Goal: Information Seeking & Learning: Learn about a topic

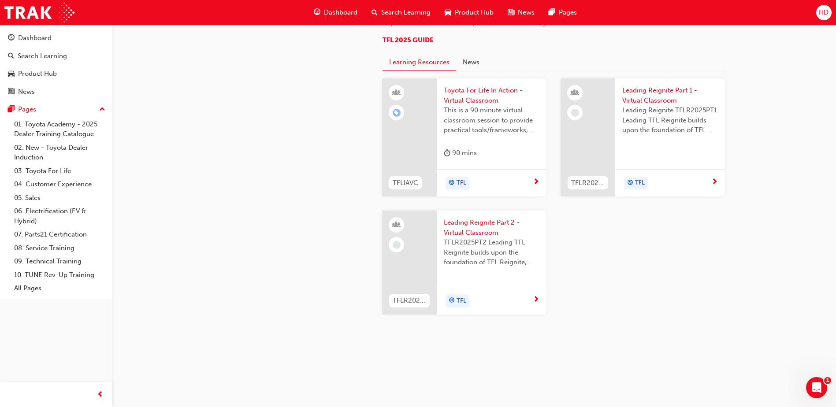
click at [473, 105] on span "Toyota For Life In Action - Virtual Classroom" at bounding box center [492, 96] width 96 height 20
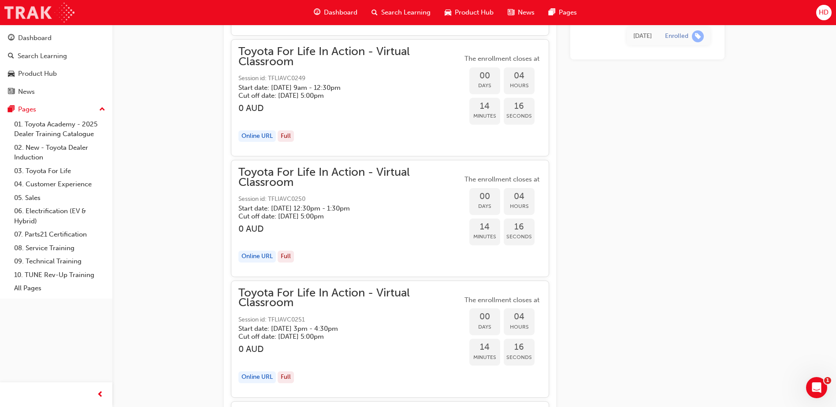
scroll to position [926, 0]
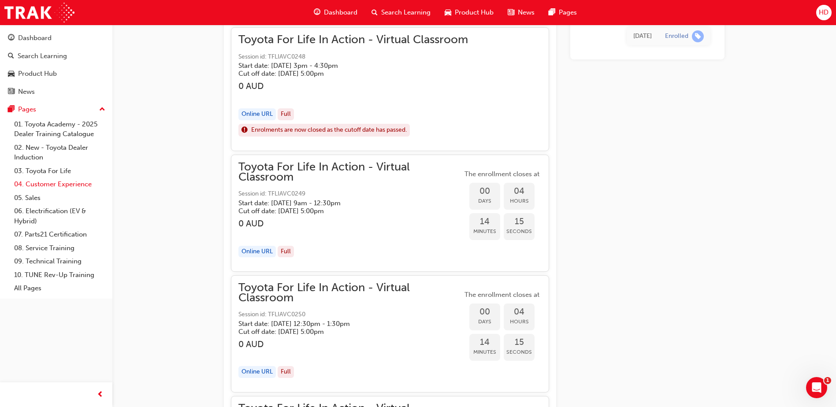
click at [74, 186] on link "04. Customer Experience" at bounding box center [60, 185] width 98 height 14
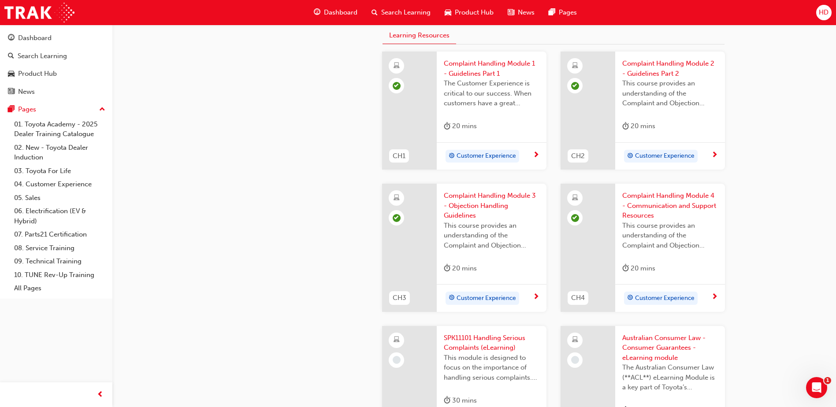
scroll to position [441, 0]
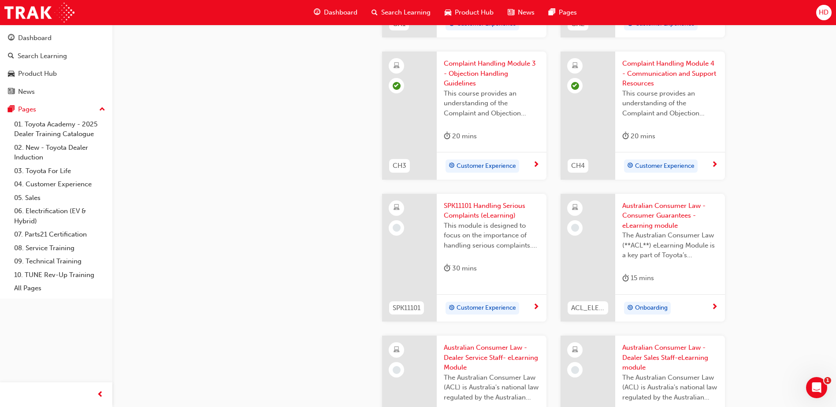
click at [490, 305] on span "Customer Experience" at bounding box center [487, 308] width 60 height 10
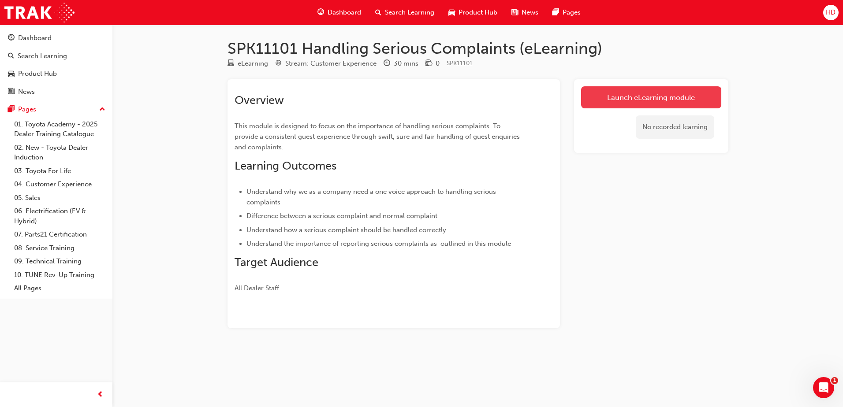
click at [663, 101] on link "Launch eLearning module" at bounding box center [651, 97] width 140 height 22
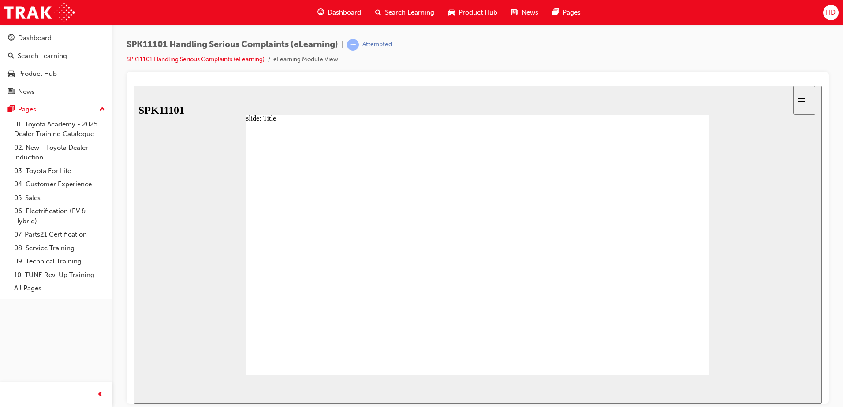
drag, startPoint x: 316, startPoint y: 168, endPoint x: 322, endPoint y: 165, distance: 6.9
click at [794, 388] on span "NEXT" at bounding box center [792, 391] width 15 height 7
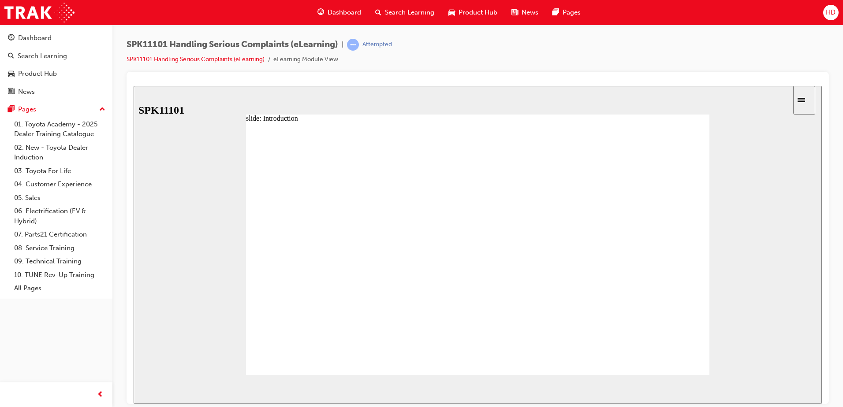
drag, startPoint x: 318, startPoint y: 283, endPoint x: 340, endPoint y: 287, distance: 22.3
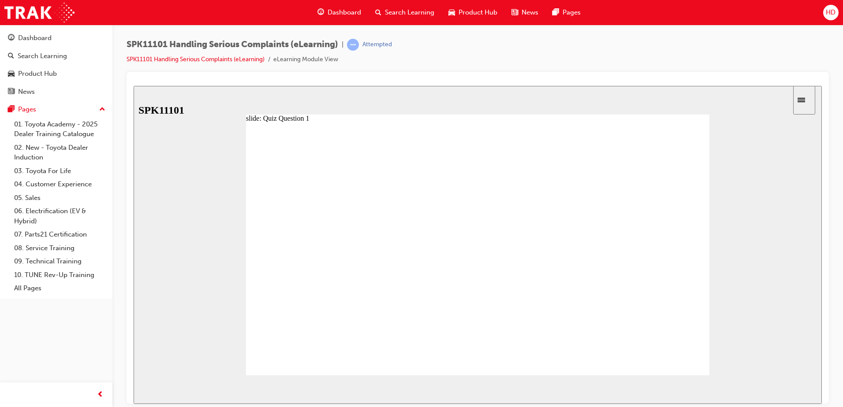
radio input "true"
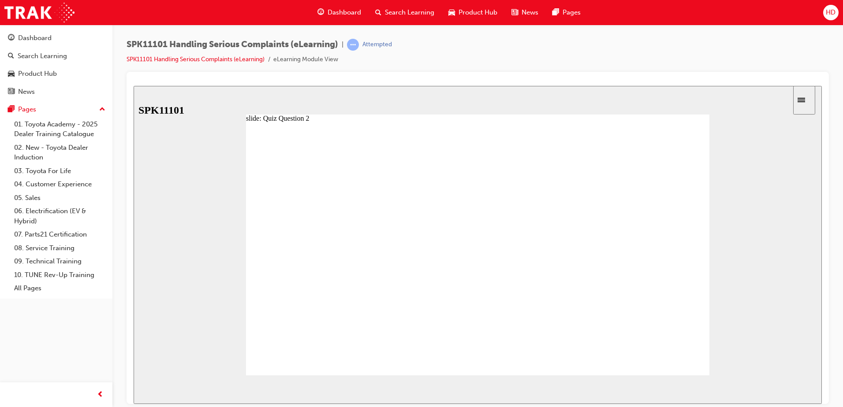
radio input "true"
click at [795, 385] on div "NEXT" at bounding box center [795, 389] width 27 height 9
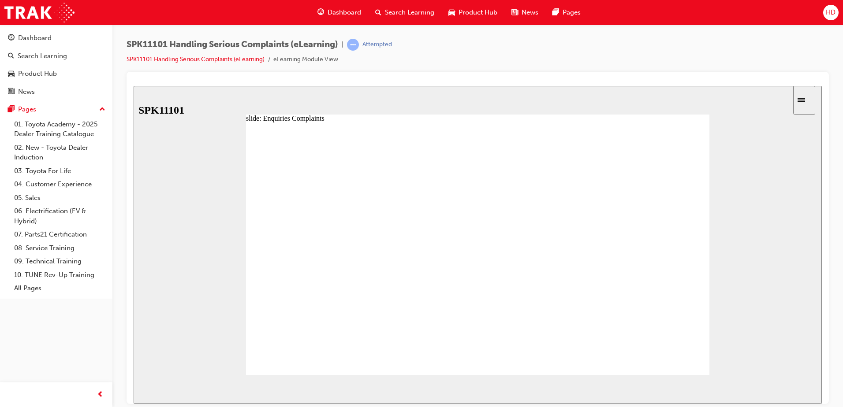
radio input "true"
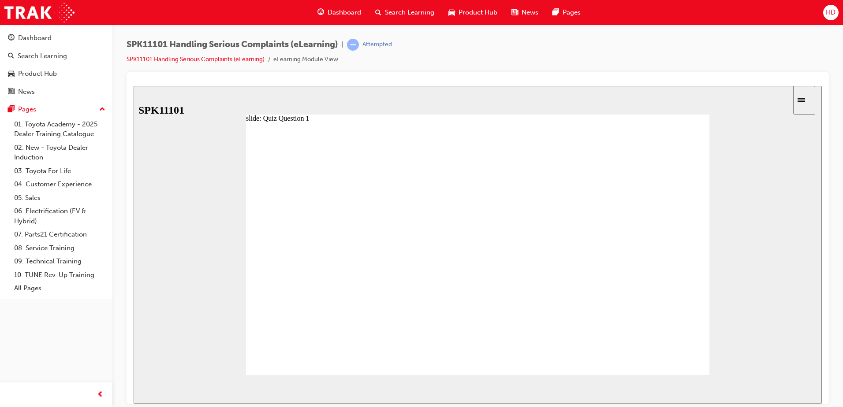
radio input "true"
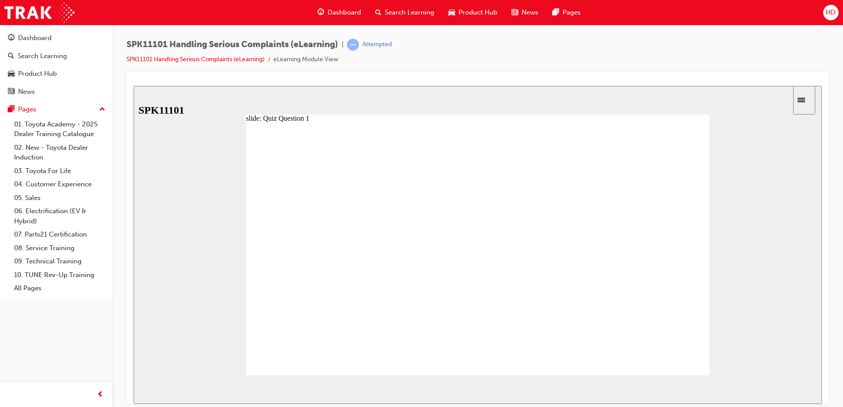
drag, startPoint x: 305, startPoint y: 274, endPoint x: 386, endPoint y: 291, distance: 82.5
radio input "true"
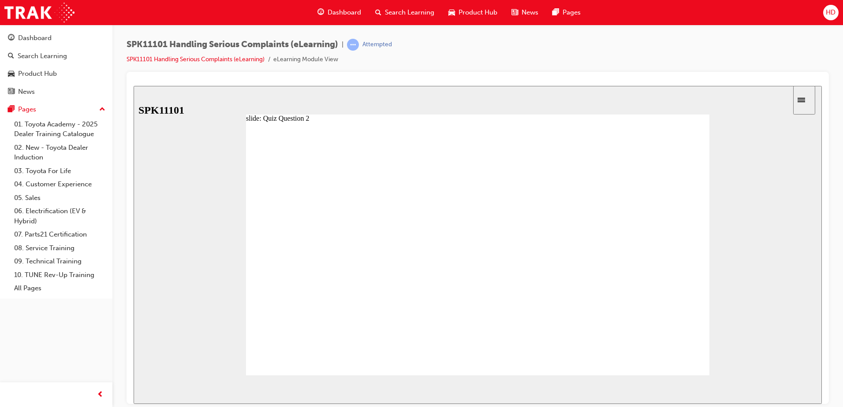
drag, startPoint x: 491, startPoint y: 166, endPoint x: 581, endPoint y: 171, distance: 90.1
click at [803, 390] on icon "next" at bounding box center [805, 389] width 4 height 8
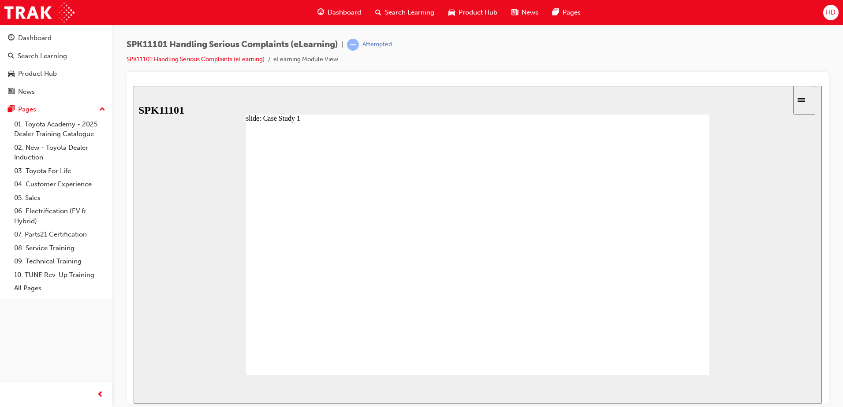
radio input "true"
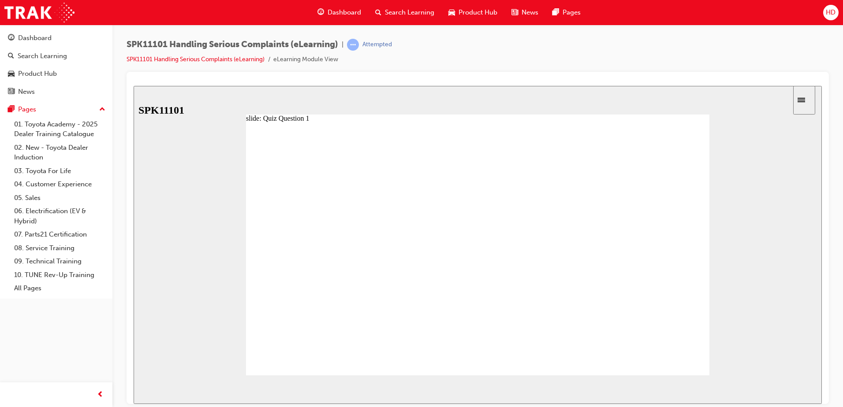
radio input "false"
radio input "true"
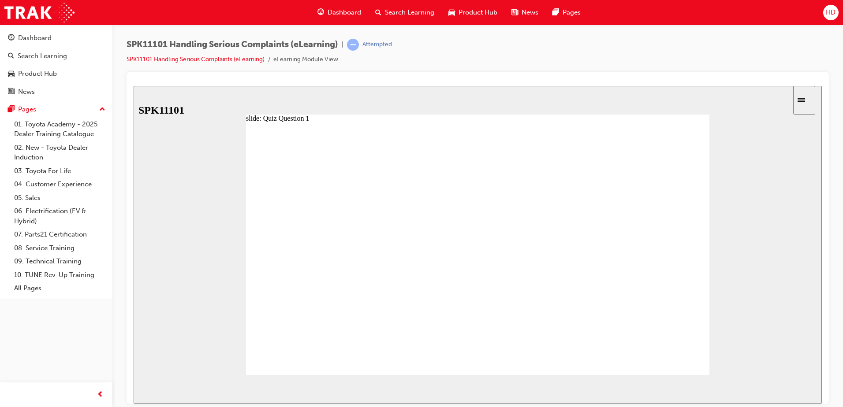
radio input "true"
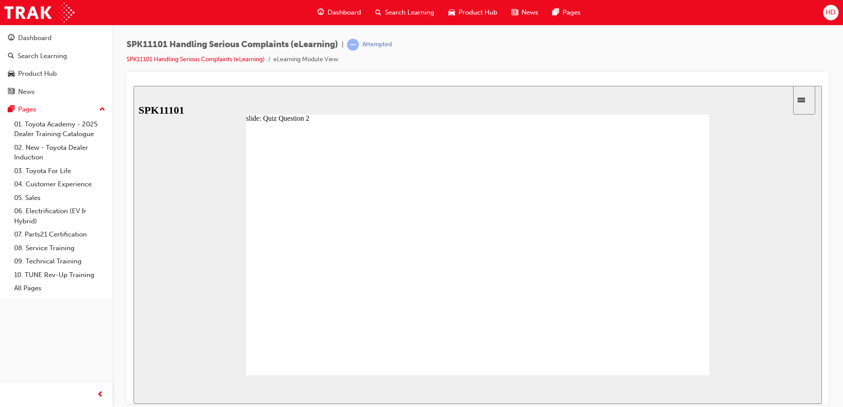
click at [805, 389] on icon "next" at bounding box center [805, 389] width 4 height 8
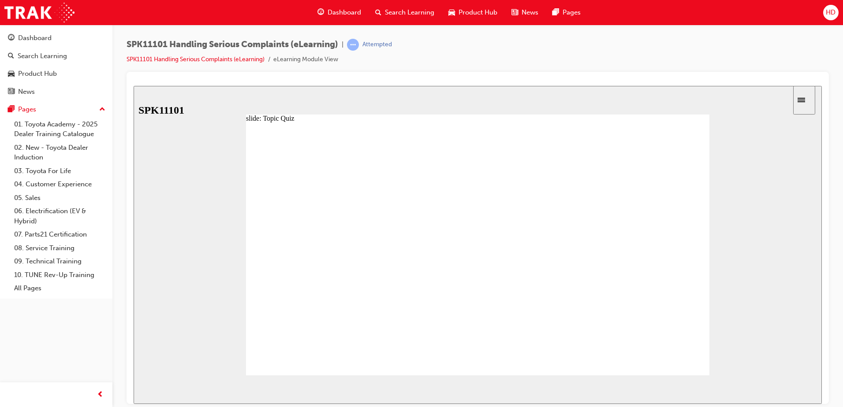
radio input "true"
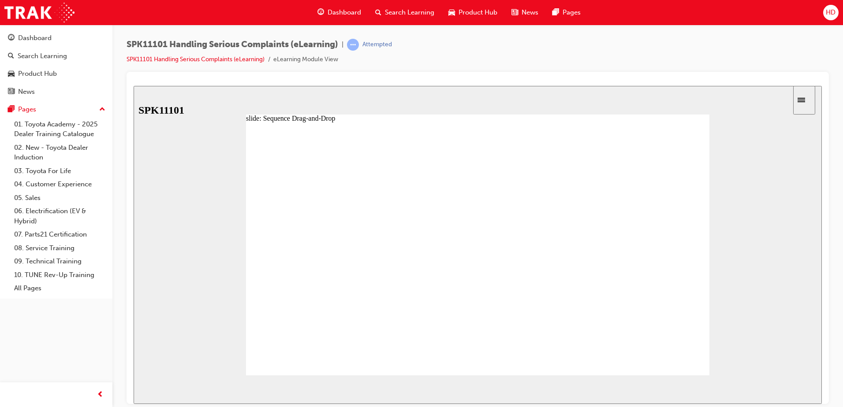
drag, startPoint x: 348, startPoint y: 271, endPoint x: 363, endPoint y: 231, distance: 42.4
drag, startPoint x: 391, startPoint y: 318, endPoint x: 395, endPoint y: 256, distance: 62.7
drag, startPoint x: 386, startPoint y: 337, endPoint x: 402, endPoint y: 276, distance: 62.3
drag, startPoint x: 379, startPoint y: 335, endPoint x: 384, endPoint y: 288, distance: 46.6
drag, startPoint x: 371, startPoint y: 334, endPoint x: 386, endPoint y: 294, distance: 42.0
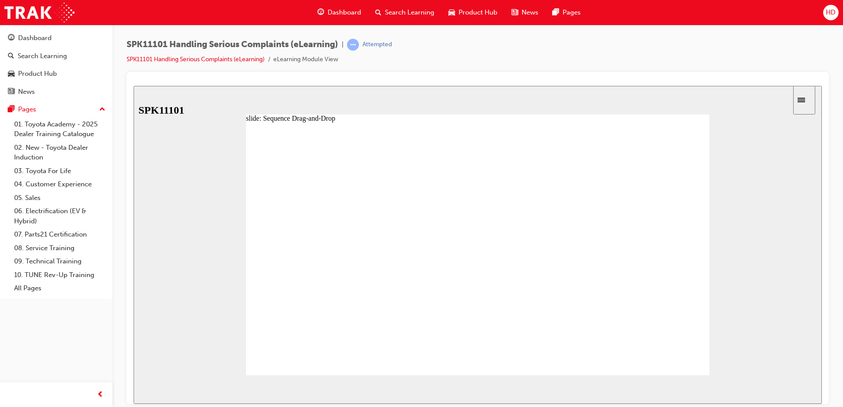
drag, startPoint x: 354, startPoint y: 305, endPoint x: 361, endPoint y: 286, distance: 20.9
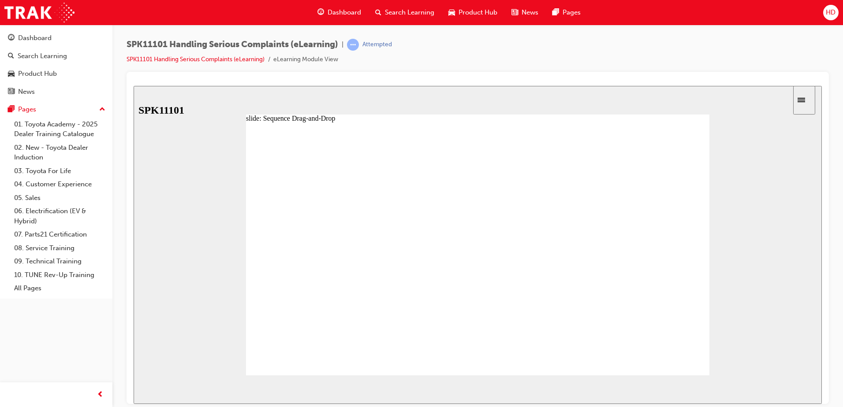
drag, startPoint x: 366, startPoint y: 293, endPoint x: 374, endPoint y: 252, distance: 41.8
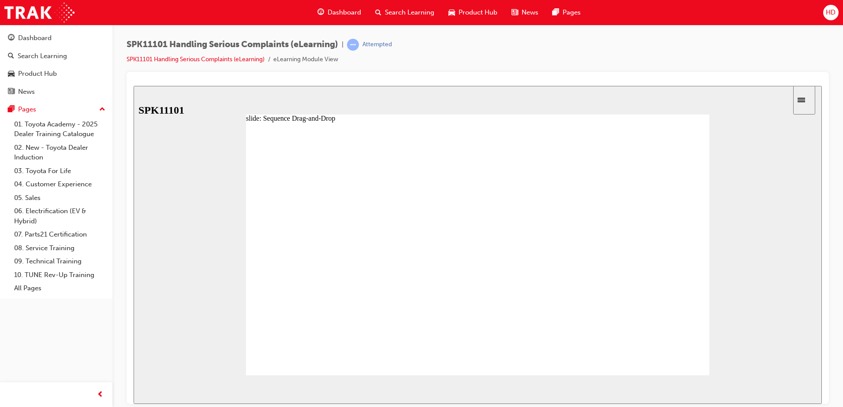
drag, startPoint x: 366, startPoint y: 305, endPoint x: 371, endPoint y: 268, distance: 37.3
drag, startPoint x: 343, startPoint y: 292, endPoint x: 351, endPoint y: 254, distance: 38.2
drag, startPoint x: 343, startPoint y: 333, endPoint x: 346, endPoint y: 308, distance: 24.8
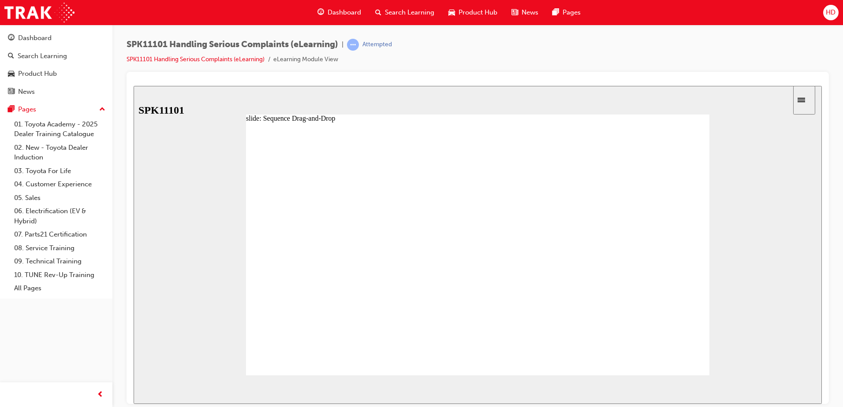
drag, startPoint x: 356, startPoint y: 322, endPoint x: 357, endPoint y: 310, distance: 11.5
drag, startPoint x: 341, startPoint y: 329, endPoint x: 343, endPoint y: 310, distance: 18.6
drag, startPoint x: 352, startPoint y: 320, endPoint x: 354, endPoint y: 309, distance: 11.2
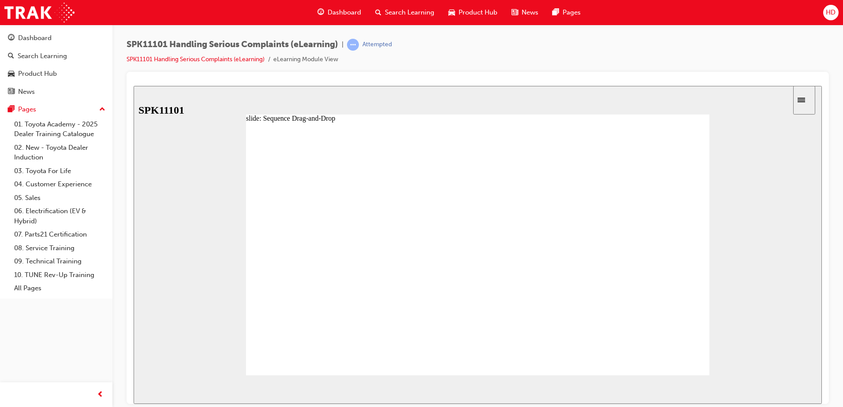
drag, startPoint x: 336, startPoint y: 256, endPoint x: 343, endPoint y: 242, distance: 15.4
drag, startPoint x: 335, startPoint y: 254, endPoint x: 341, endPoint y: 238, distance: 17.7
drag, startPoint x: 341, startPoint y: 230, endPoint x: 347, endPoint y: 251, distance: 22.5
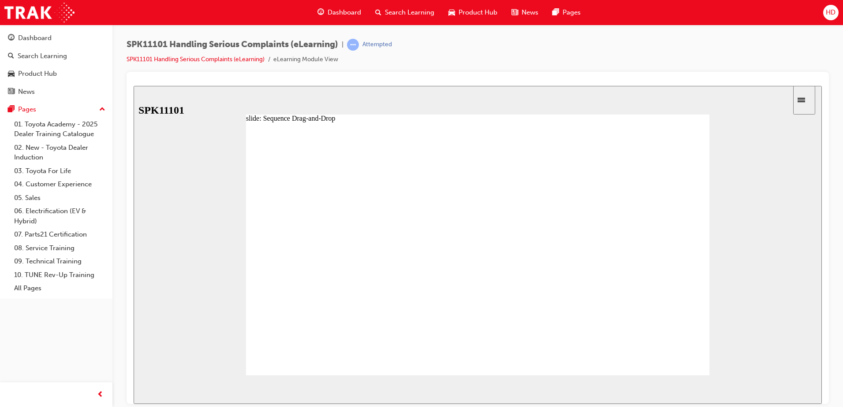
drag, startPoint x: 333, startPoint y: 253, endPoint x: 344, endPoint y: 228, distance: 27.4
drag, startPoint x: 346, startPoint y: 315, endPoint x: 350, endPoint y: 272, distance: 42.5
drag, startPoint x: 341, startPoint y: 333, endPoint x: 347, endPoint y: 257, distance: 76.9
drag, startPoint x: 365, startPoint y: 332, endPoint x: 371, endPoint y: 307, distance: 25.7
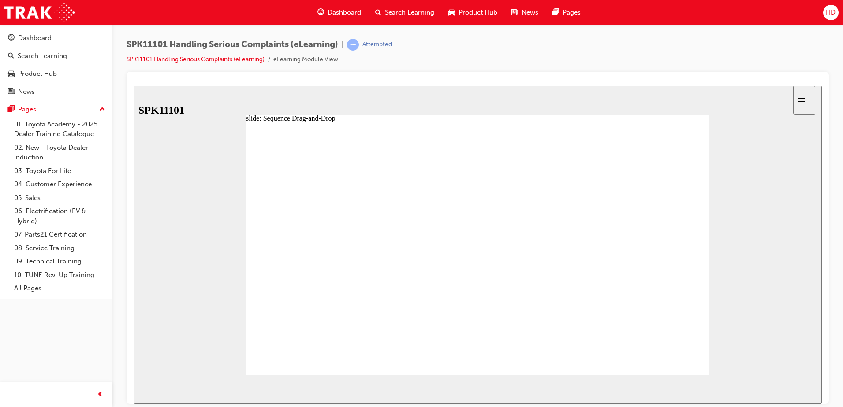
drag, startPoint x: 345, startPoint y: 276, endPoint x: 350, endPoint y: 251, distance: 25.2
click at [805, 98] on icon "Sidebar Toggle" at bounding box center [803, 99] width 13 height 5
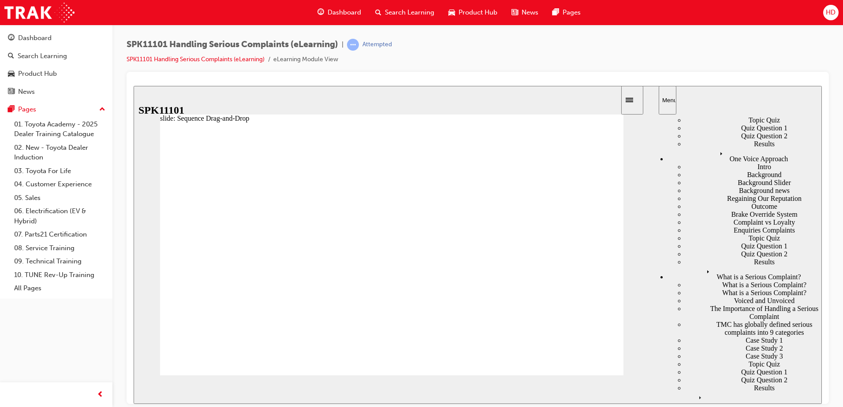
scroll to position [176, 0]
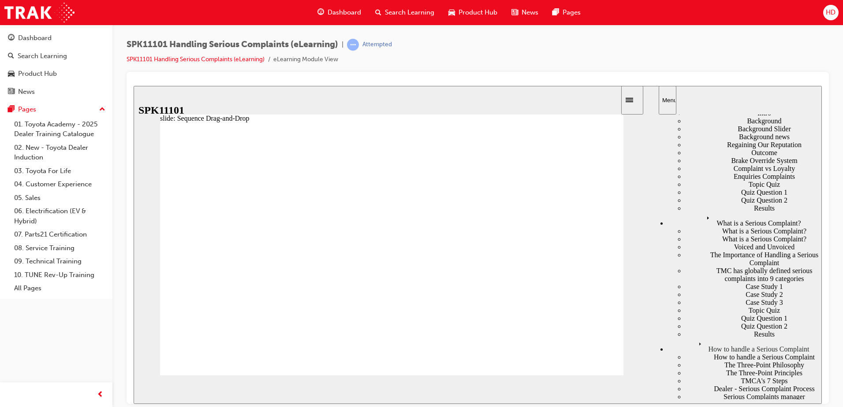
click at [685, 407] on div "Process Flow Chart" at bounding box center [753, 413] width 137 height 8
click at [695, 401] on div "Handling a Serious Complaint" at bounding box center [753, 405] width 137 height 8
click at [703, 393] on div "Serious Complaints manager" at bounding box center [753, 397] width 137 height 8
click at [705, 401] on div "Handling a Serious Complaint" at bounding box center [753, 405] width 137 height 8
click at [704, 407] on div "Process Flow Chart" at bounding box center [753, 413] width 137 height 8
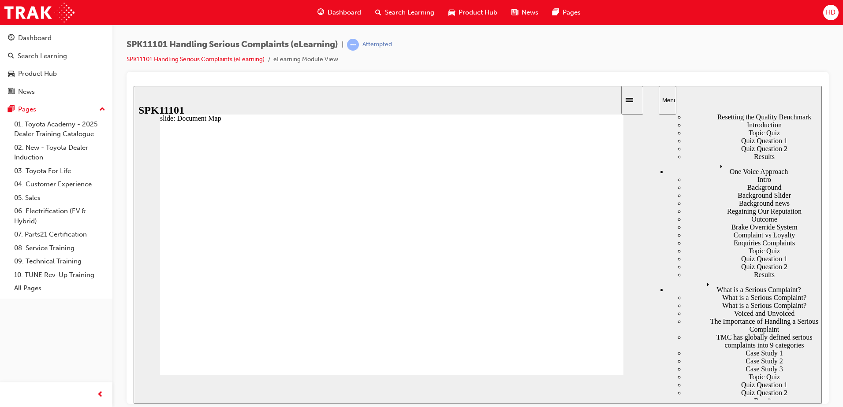
scroll to position [88, 0]
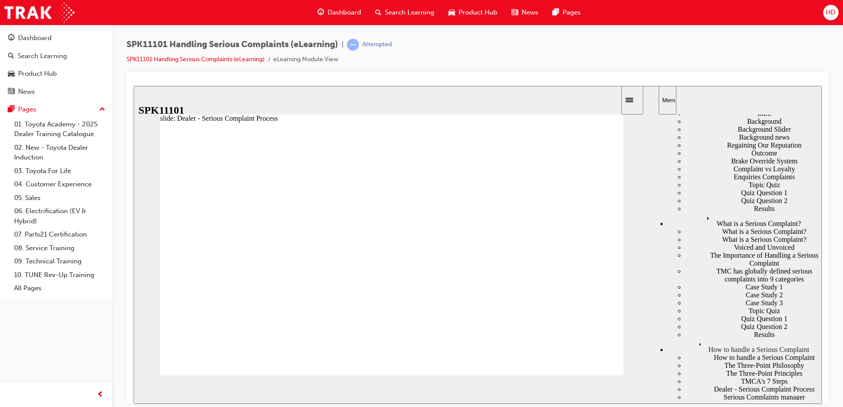
scroll to position [176, 0]
drag, startPoint x: 264, startPoint y: 334, endPoint x: 267, endPoint y: 277, distance: 57.4
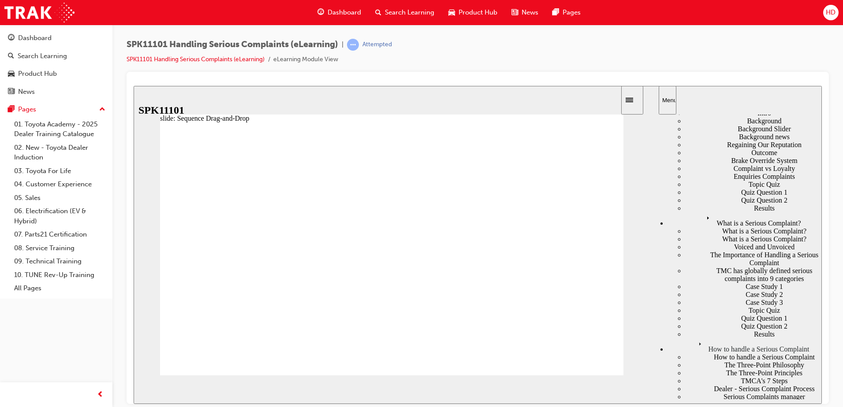
drag, startPoint x: 282, startPoint y: 332, endPoint x: 279, endPoint y: 292, distance: 40.2
drag, startPoint x: 317, startPoint y: 332, endPoint x: 317, endPoint y: 316, distance: 15.9
drag, startPoint x: 264, startPoint y: 335, endPoint x: 266, endPoint y: 313, distance: 21.7
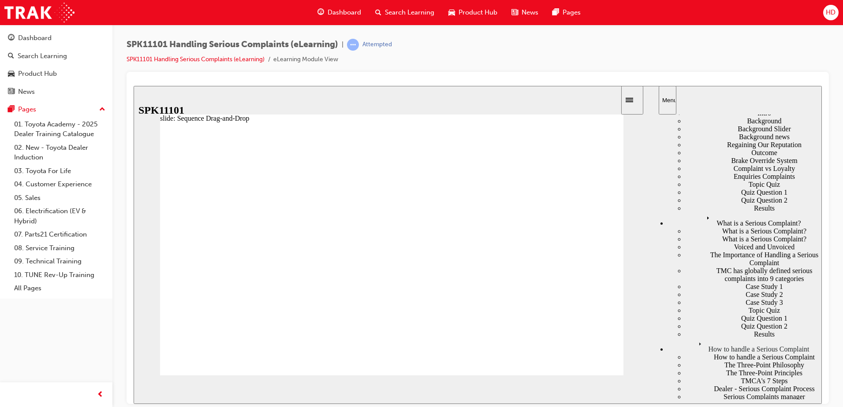
drag, startPoint x: 267, startPoint y: 331, endPoint x: 267, endPoint y: 309, distance: 22.5
drag, startPoint x: 258, startPoint y: 334, endPoint x: 260, endPoint y: 312, distance: 22.6
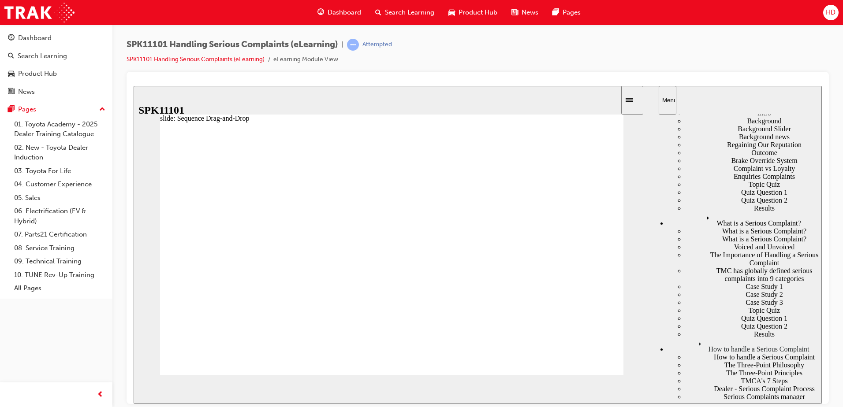
drag, startPoint x: 261, startPoint y: 290, endPoint x: 260, endPoint y: 273, distance: 16.3
drag, startPoint x: 262, startPoint y: 294, endPoint x: 259, endPoint y: 274, distance: 20.1
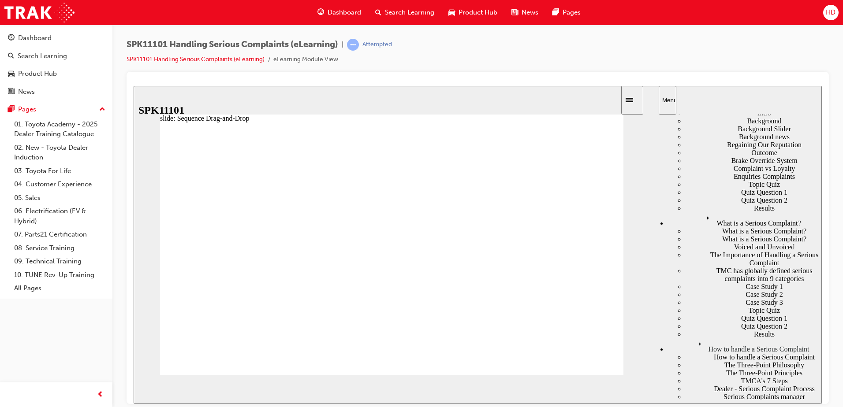
click at [623, 389] on span "NEXT" at bounding box center [620, 391] width 15 height 7
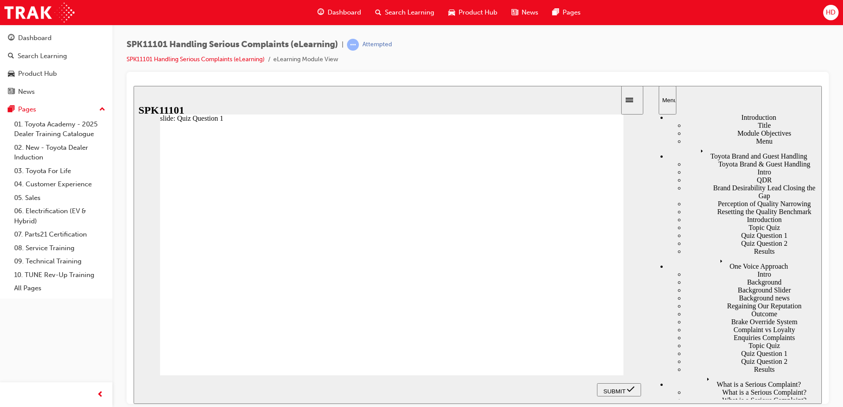
radio input "true"
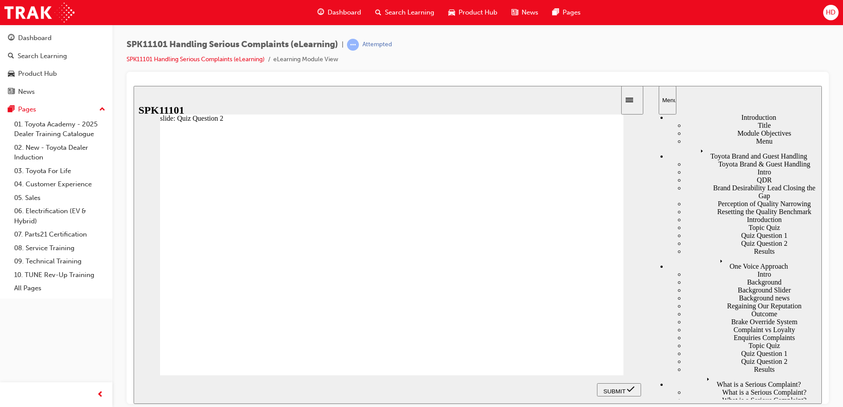
radio input "true"
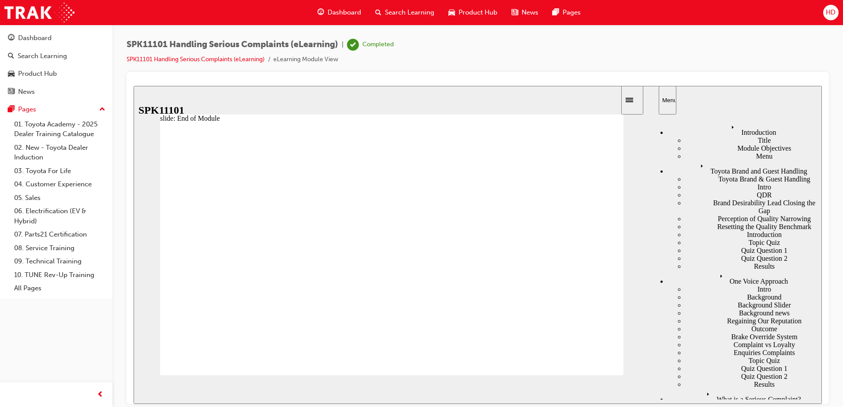
click at [60, 183] on link "04. Customer Experience" at bounding box center [60, 185] width 98 height 14
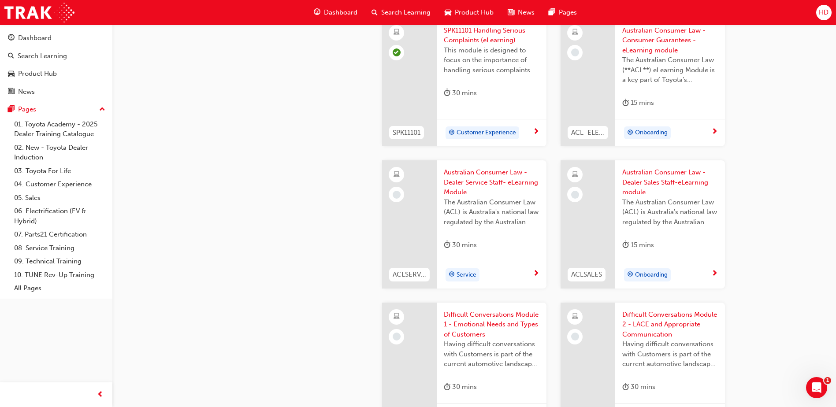
scroll to position [617, 0]
click at [464, 273] on span "Service" at bounding box center [467, 274] width 20 height 10
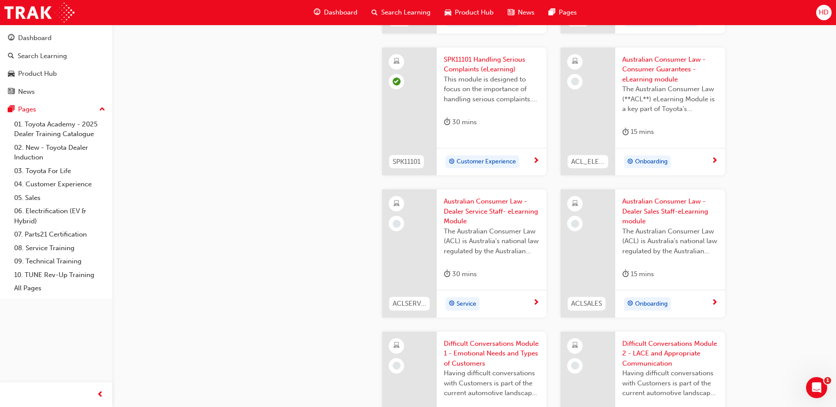
scroll to position [573, 0]
